Goal: Transaction & Acquisition: Purchase product/service

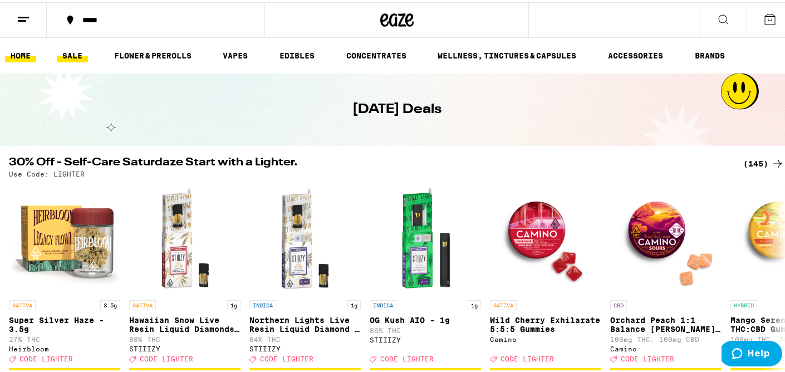
click at [30, 56] on link "HOME" at bounding box center [20, 53] width 31 height 13
